Goal: Navigation & Orientation: Find specific page/section

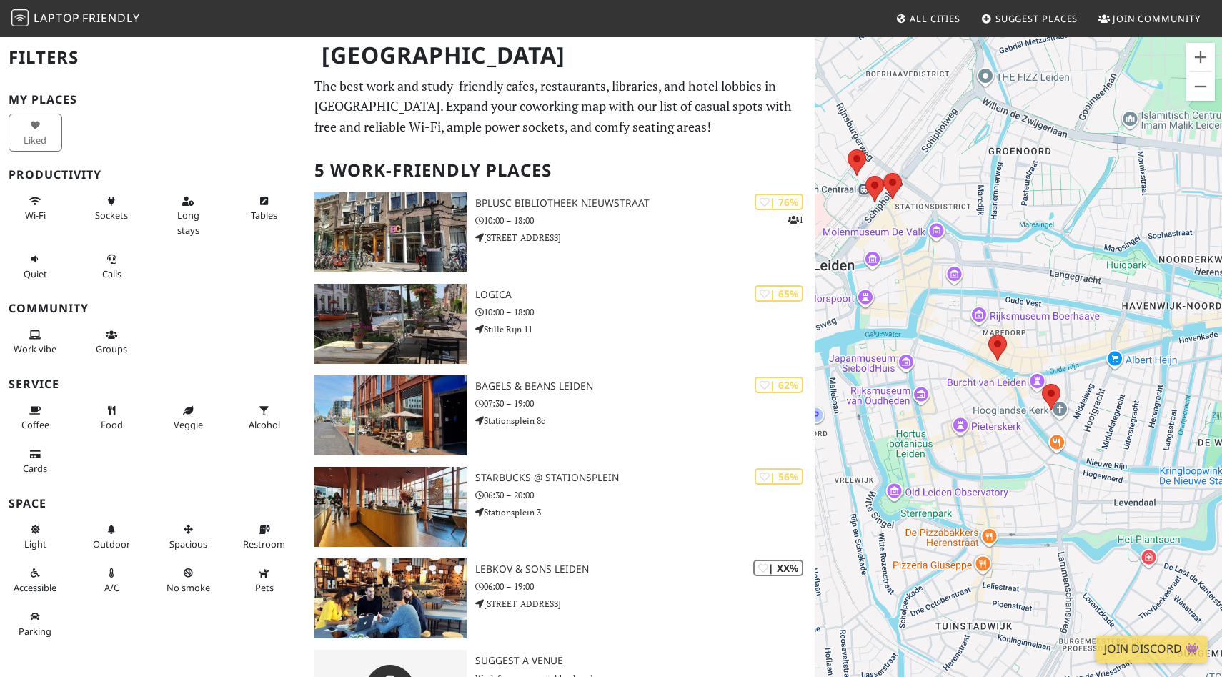
drag, startPoint x: 971, startPoint y: 467, endPoint x: 911, endPoint y: 387, distance: 100.6
click at [911, 387] on div at bounding box center [1018, 374] width 407 height 677
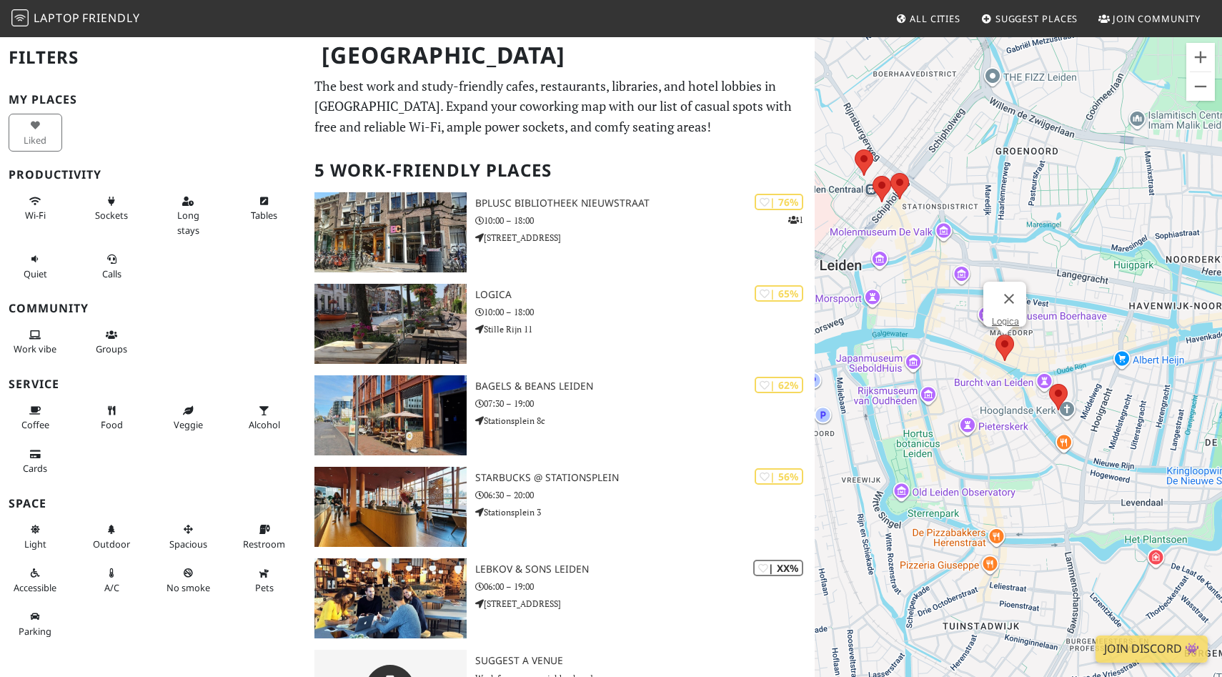
click at [996, 335] on area at bounding box center [996, 335] width 0 height 0
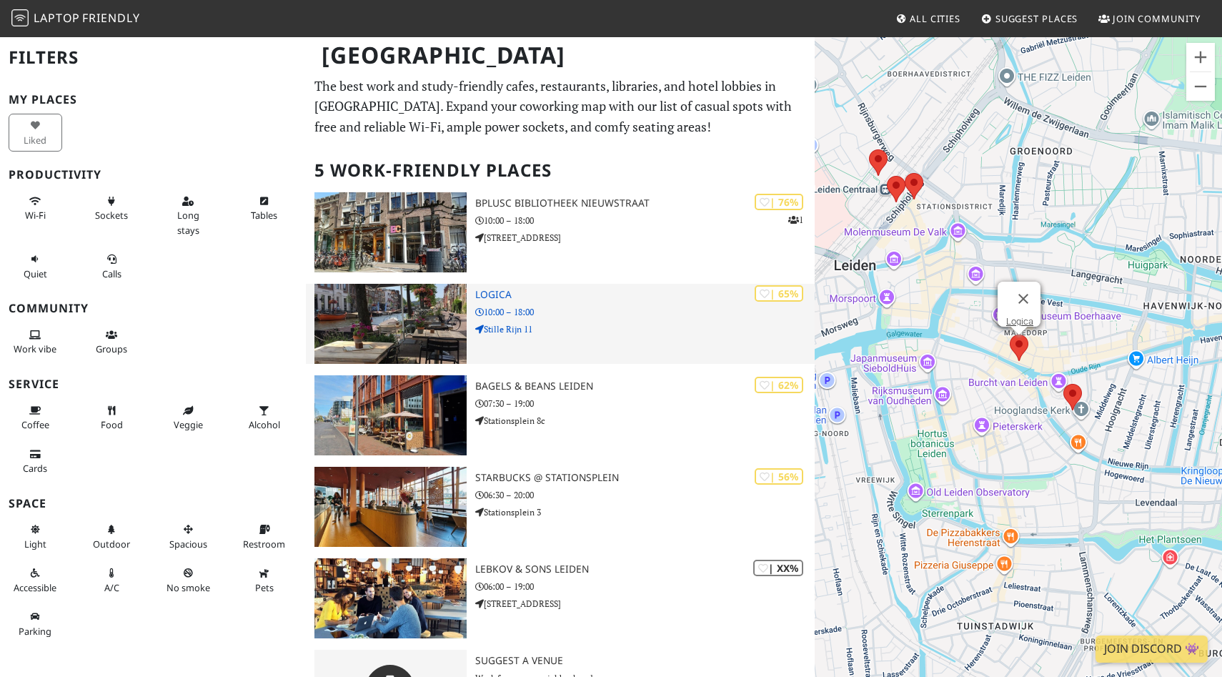
click at [411, 307] on img at bounding box center [391, 324] width 153 height 80
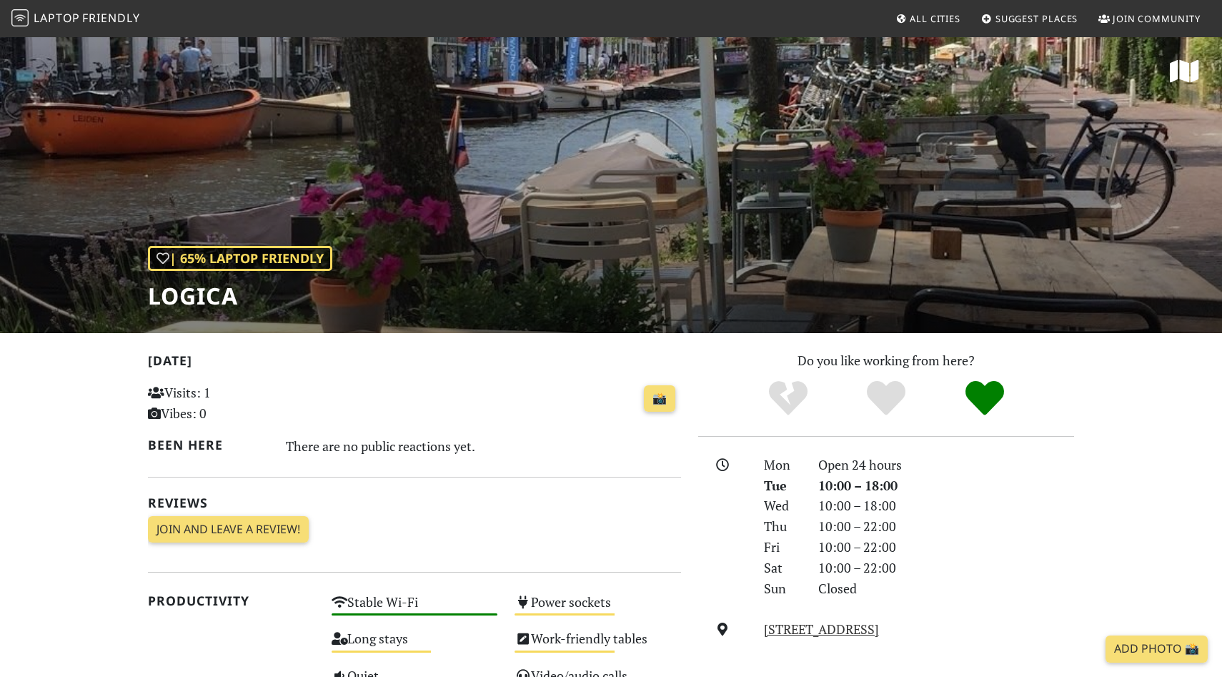
click at [475, 234] on div "| 65% Laptop Friendly Logica" at bounding box center [611, 184] width 1222 height 297
